Goal: Information Seeking & Learning: Understand process/instructions

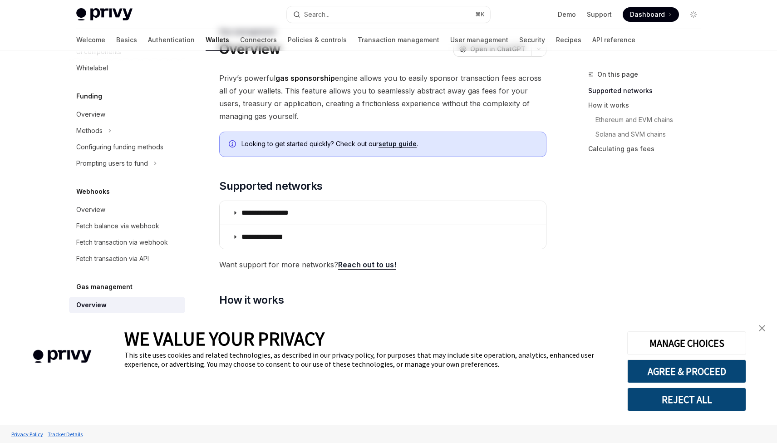
scroll to position [44, 0]
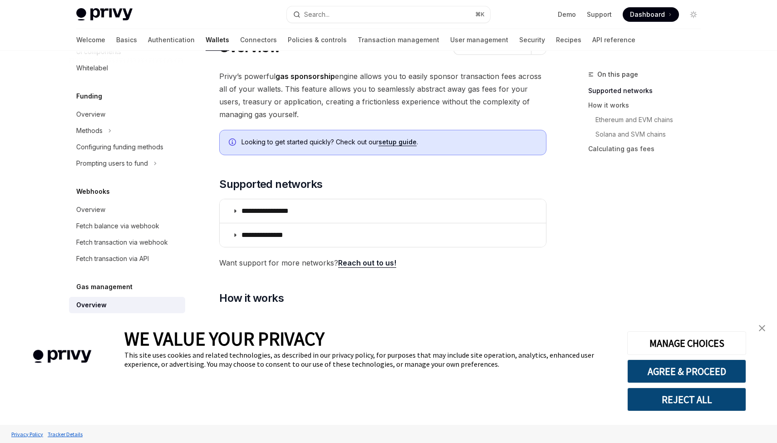
click at [762, 329] on img "close banner" at bounding box center [762, 328] width 6 height 6
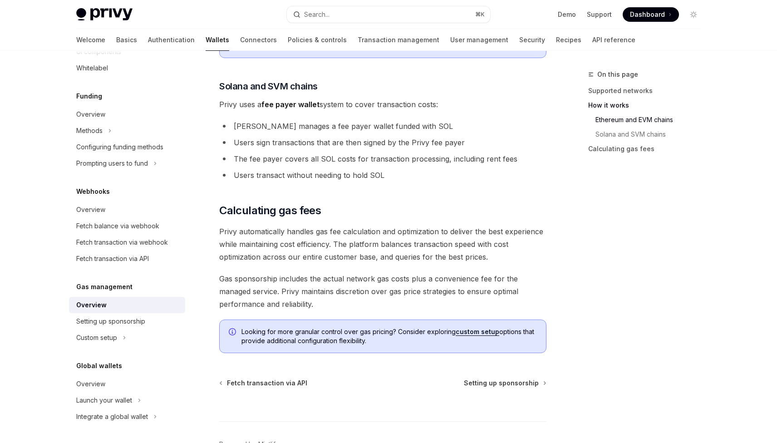
scroll to position [636, 0]
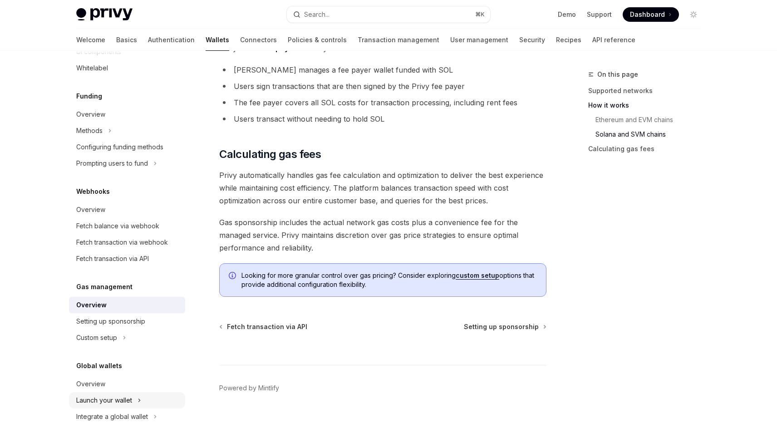
click at [106, 401] on div "Launch your wallet" at bounding box center [104, 400] width 56 height 11
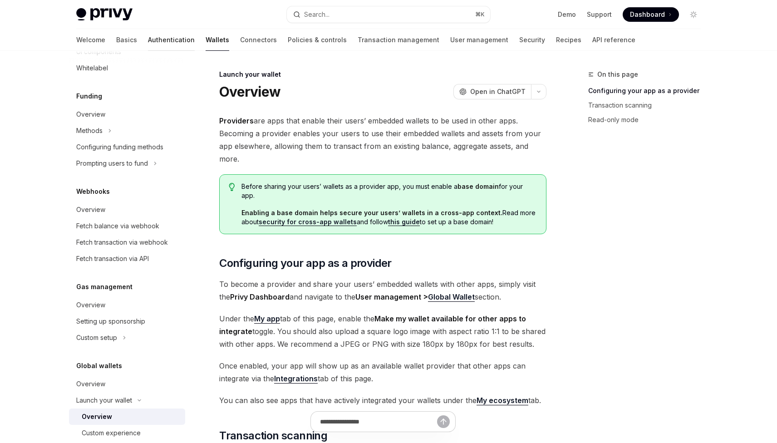
click at [148, 39] on link "Authentication" at bounding box center [171, 40] width 47 height 22
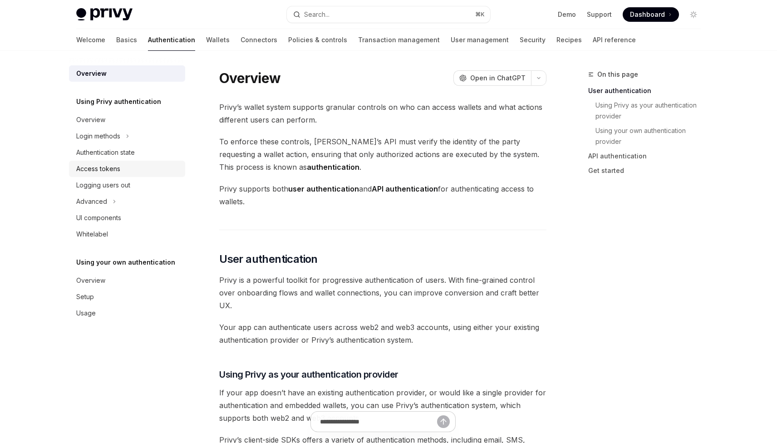
click at [103, 171] on div "Access tokens" at bounding box center [98, 168] width 44 height 11
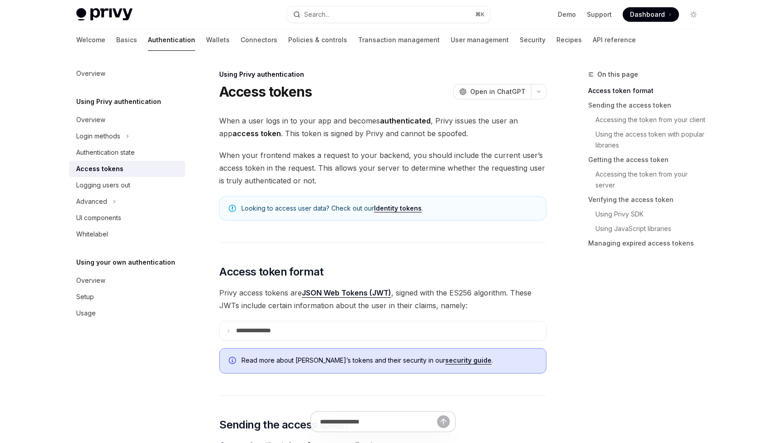
click at [394, 209] on link "Identity tokens" at bounding box center [398, 208] width 48 height 8
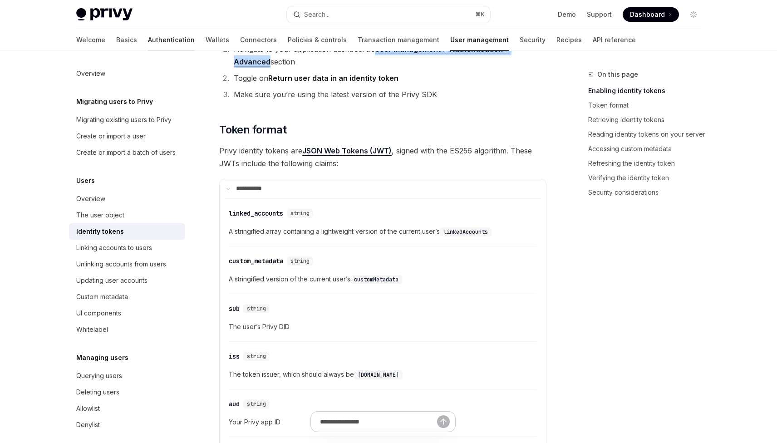
click at [148, 39] on link "Authentication" at bounding box center [171, 40] width 47 height 22
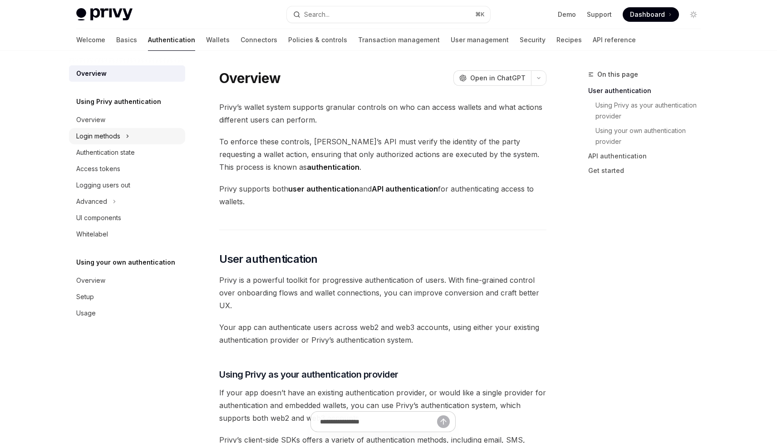
click at [110, 138] on div "Login methods" at bounding box center [98, 136] width 44 height 11
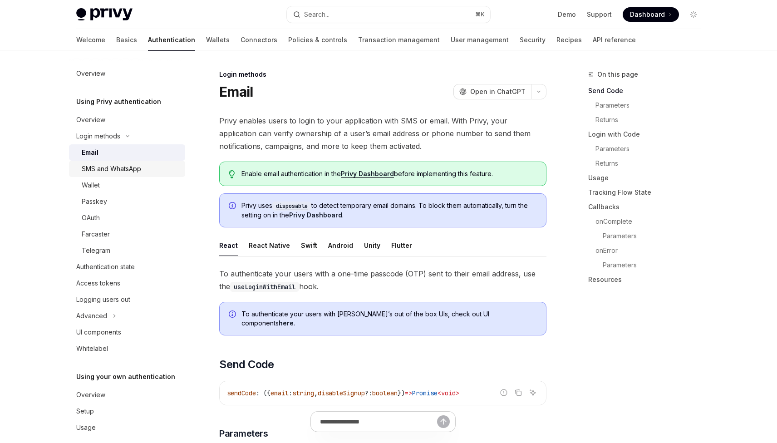
click at [106, 171] on div "SMS and WhatsApp" at bounding box center [111, 168] width 59 height 11
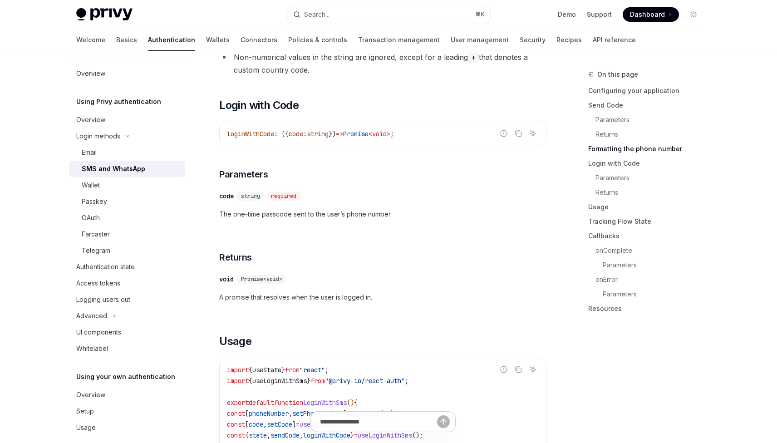
scroll to position [893, 0]
click at [104, 155] on div "Email" at bounding box center [131, 152] width 98 height 11
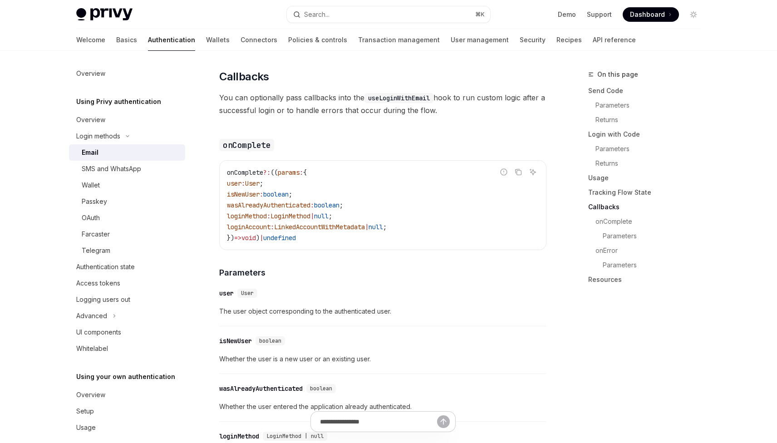
scroll to position [1362, 0]
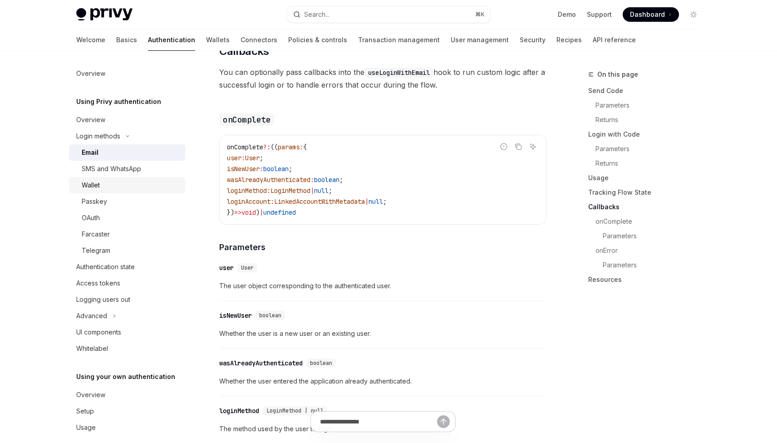
click at [98, 181] on div "Wallet" at bounding box center [91, 185] width 18 height 11
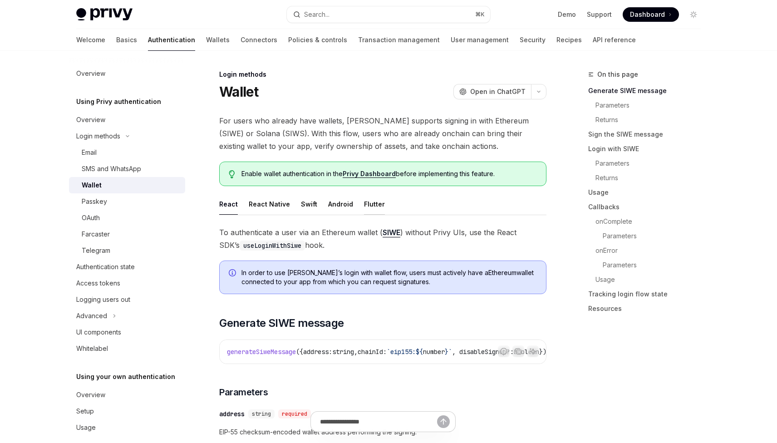
click at [364, 203] on div "Flutter" at bounding box center [374, 203] width 21 height 21
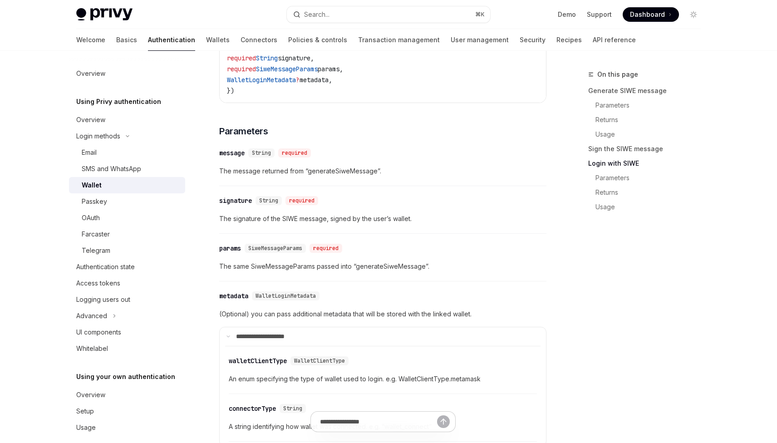
scroll to position [1112, 0]
click at [102, 210] on link "OAuth" at bounding box center [127, 218] width 116 height 16
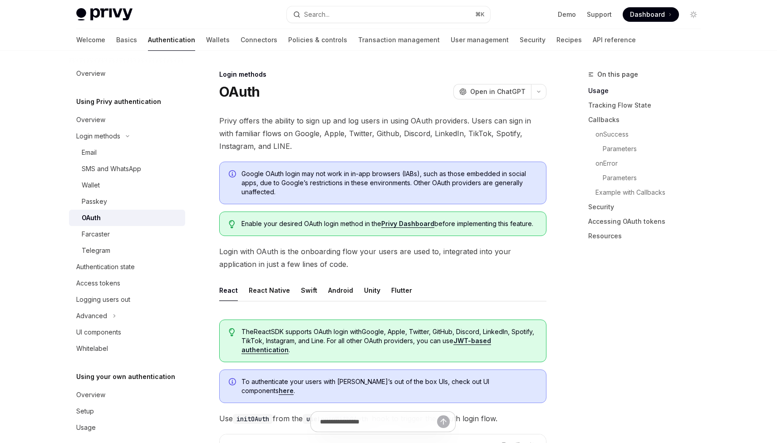
click at [384, 289] on ul "React React Native Swift Android Unity Flutter" at bounding box center [382, 290] width 327 height 22
click at [391, 289] on div "Flutter" at bounding box center [401, 289] width 21 height 21
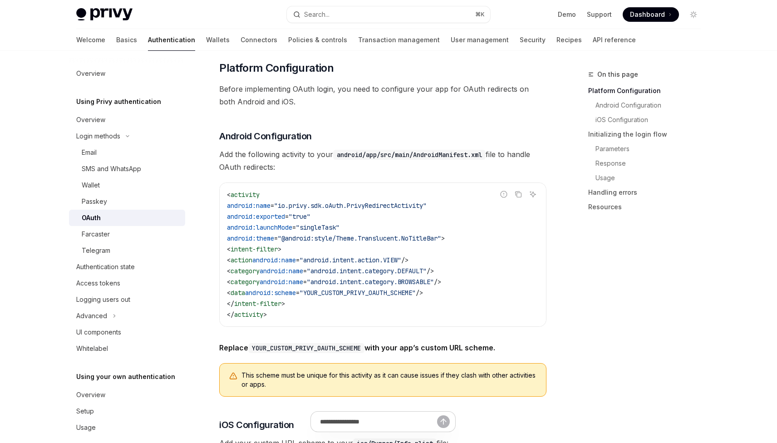
scroll to position [419, 0]
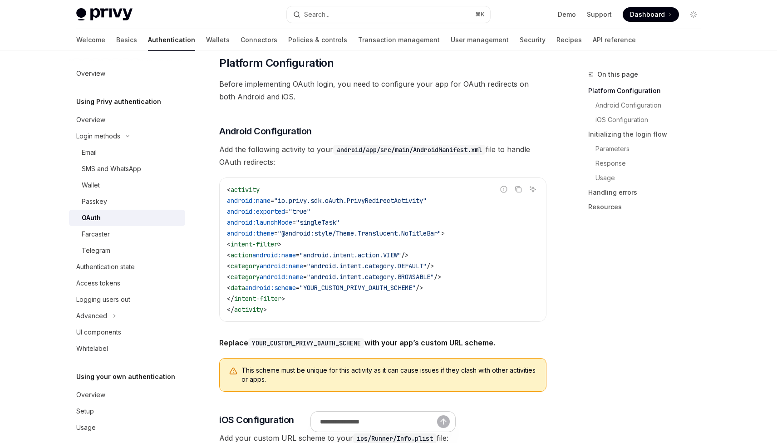
click at [412, 285] on span ""YOUR_CUSTOM_PRIVY_OAUTH_SCHEME"" at bounding box center [357, 288] width 116 height 8
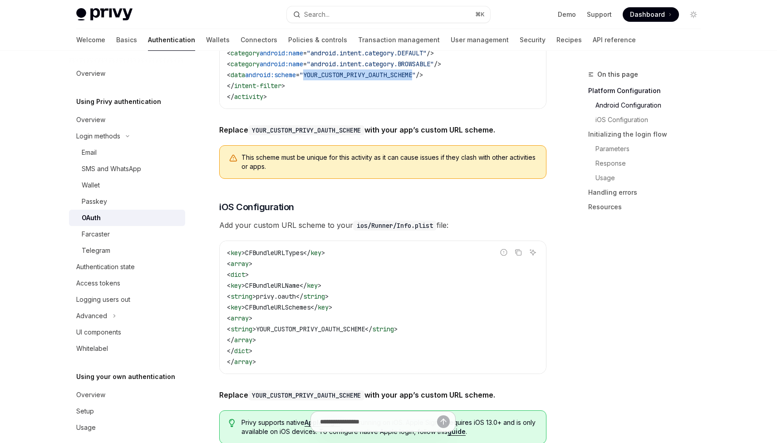
scroll to position [632, 0]
click at [521, 254] on icon "Copy the contents from the code block" at bounding box center [517, 251] width 7 height 7
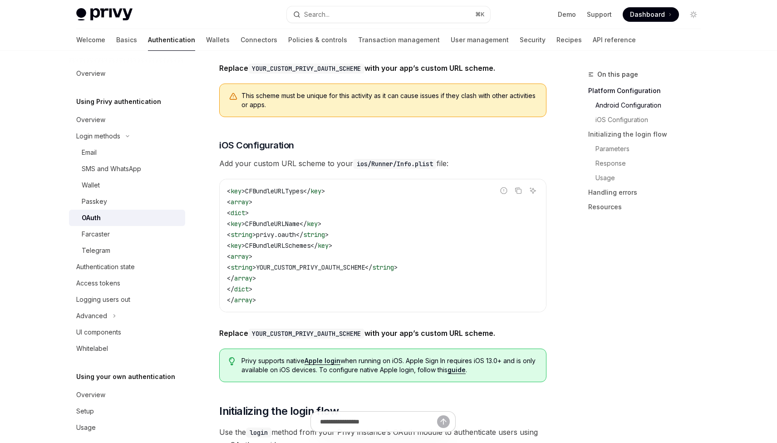
scroll to position [700, 0]
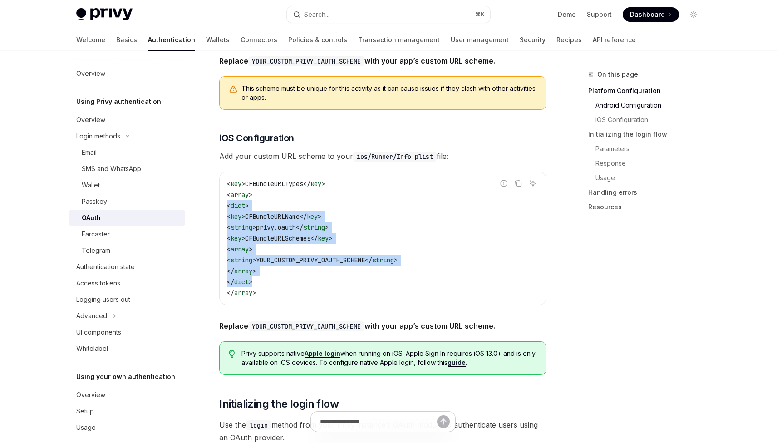
drag, startPoint x: 273, startPoint y: 281, endPoint x: 220, endPoint y: 208, distance: 90.3
click at [220, 208] on div "< key > CFBundleURLTypes </ key > < array > < dict > < key > CFBundleURLName </…" at bounding box center [383, 238] width 326 height 132
copy code "< dict > < key > CFBundleURLName </ key > < string > privy.oauth </ string > < …"
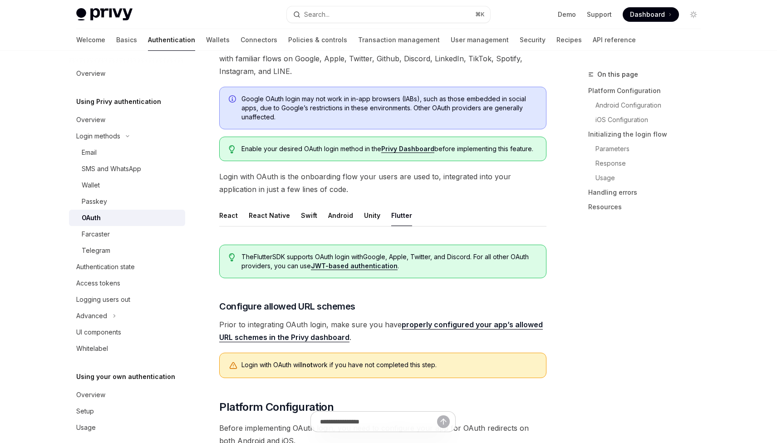
scroll to position [93, 0]
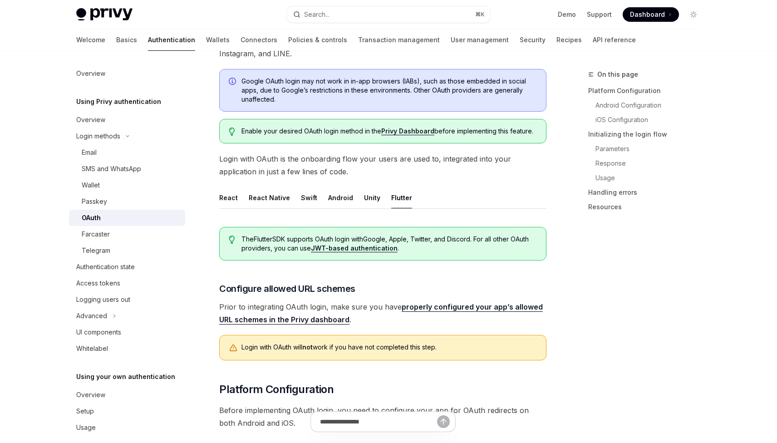
click at [494, 306] on link "properly configured your app’s allowed URL schemes in the Privy dashboard" at bounding box center [380, 313] width 323 height 22
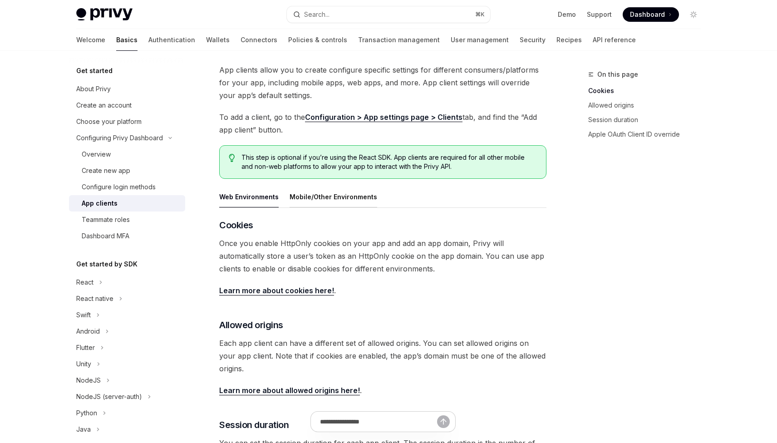
click at [334, 199] on div "Mobile/Other Environments" at bounding box center [333, 196] width 88 height 21
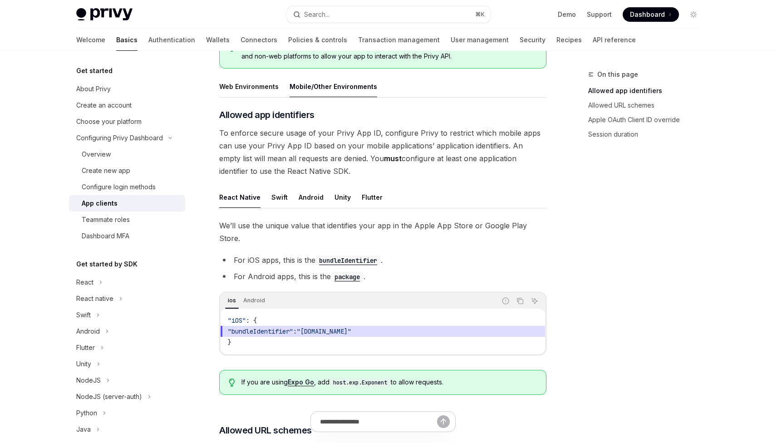
scroll to position [160, 0]
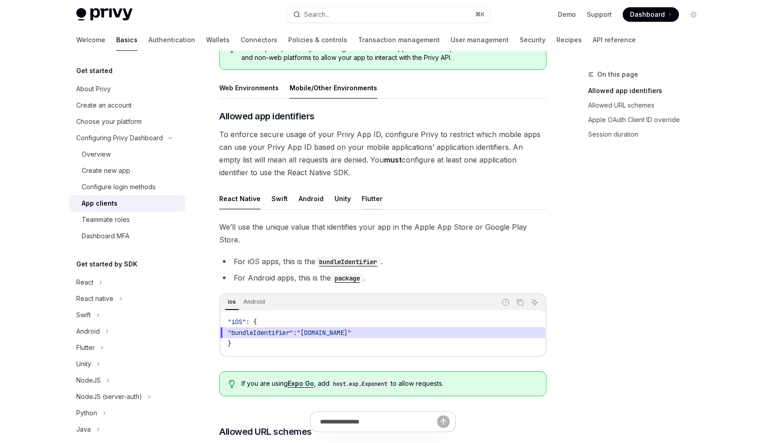
click at [369, 197] on div "Flutter" at bounding box center [372, 198] width 21 height 21
type textarea "*"
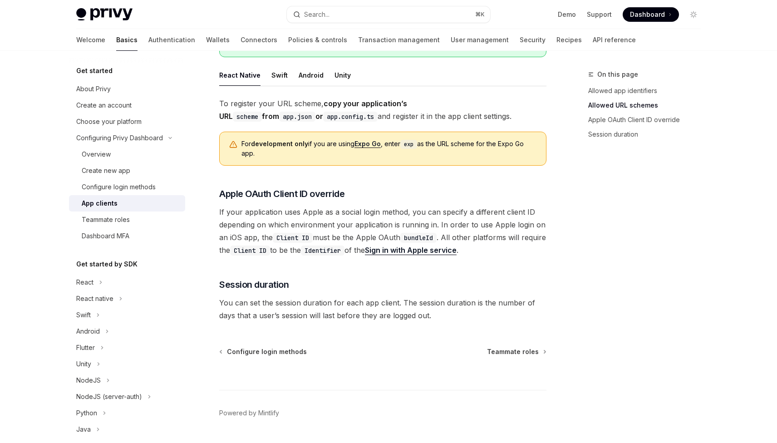
scroll to position [571, 0]
